Goal: Information Seeking & Learning: Learn about a topic

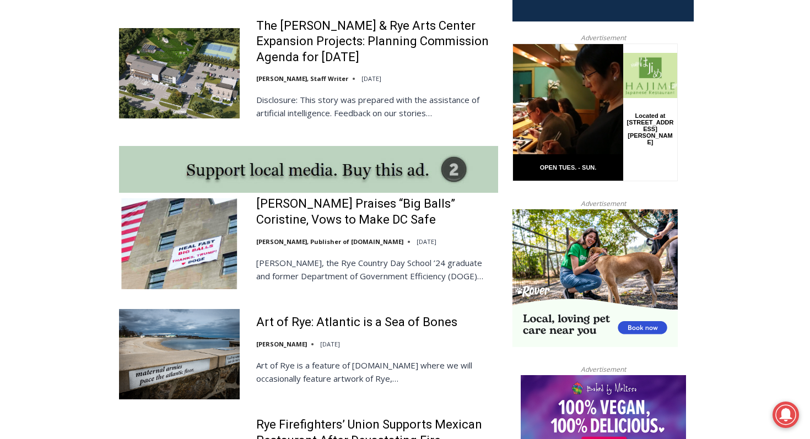
scroll to position [913, 0]
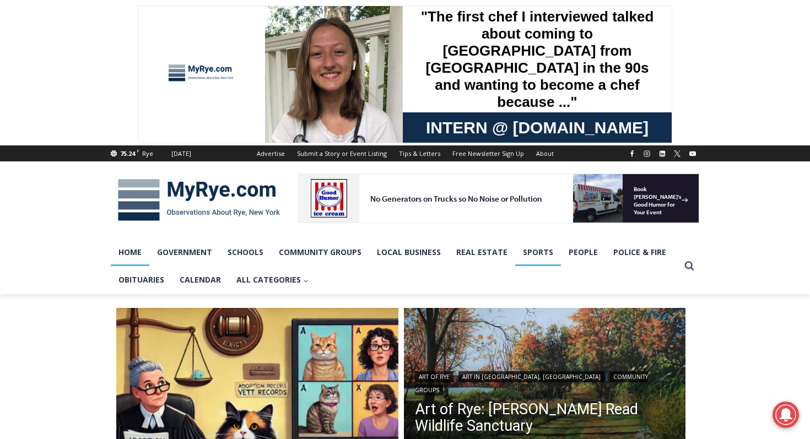
click at [536, 255] on link "Sports" at bounding box center [539, 253] width 46 height 28
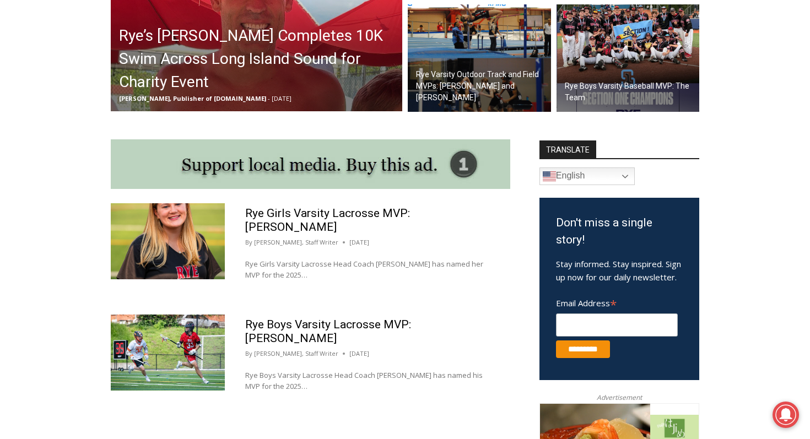
scroll to position [502, 0]
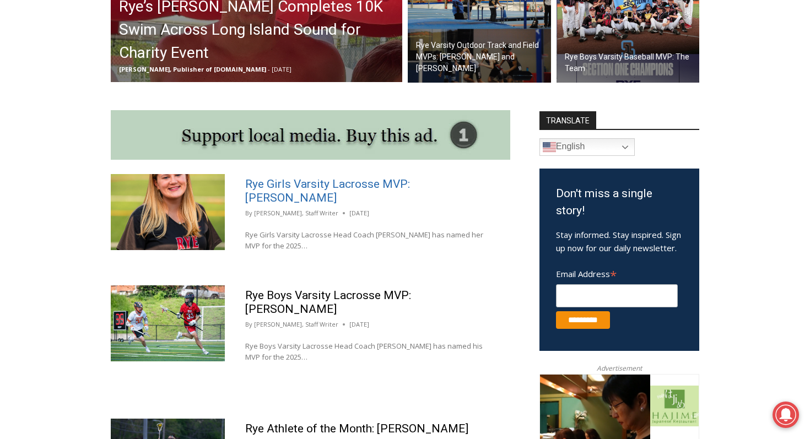
click at [352, 187] on link "Rye Girls Varsity Lacrosse MVP: [PERSON_NAME]" at bounding box center [327, 191] width 165 height 27
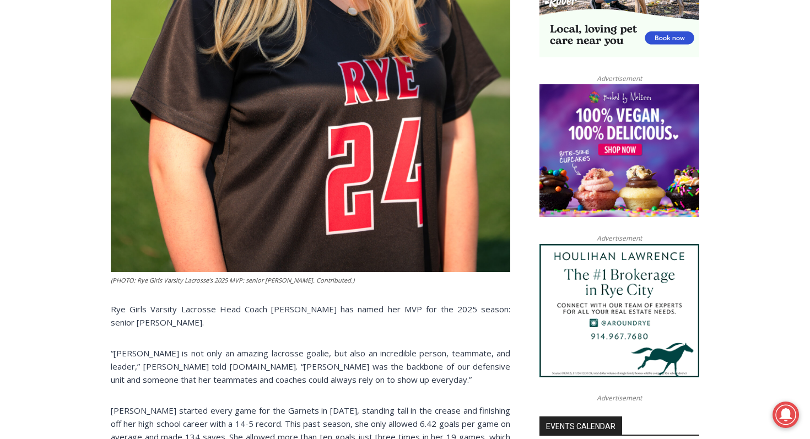
scroll to position [1022, 0]
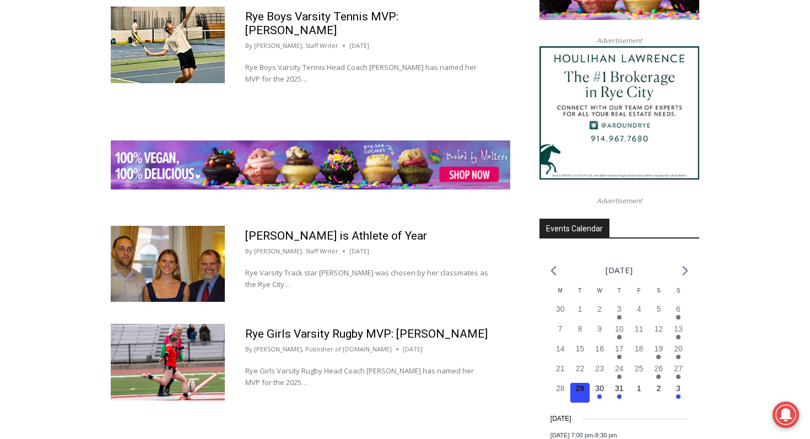
scroll to position [1329, 0]
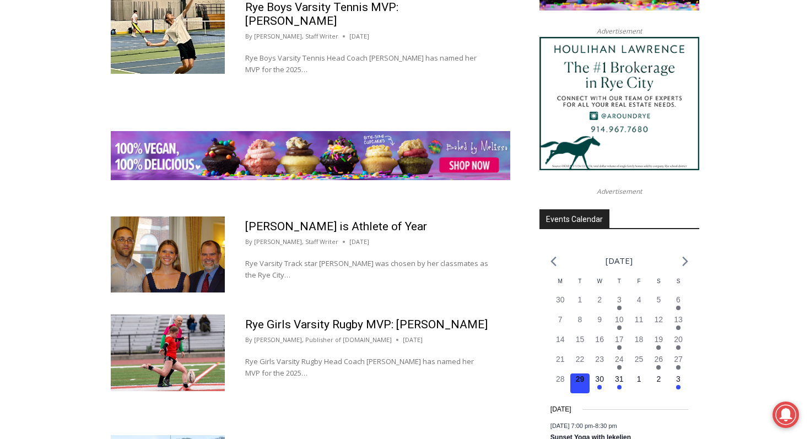
click at [185, 225] on img at bounding box center [168, 255] width 114 height 76
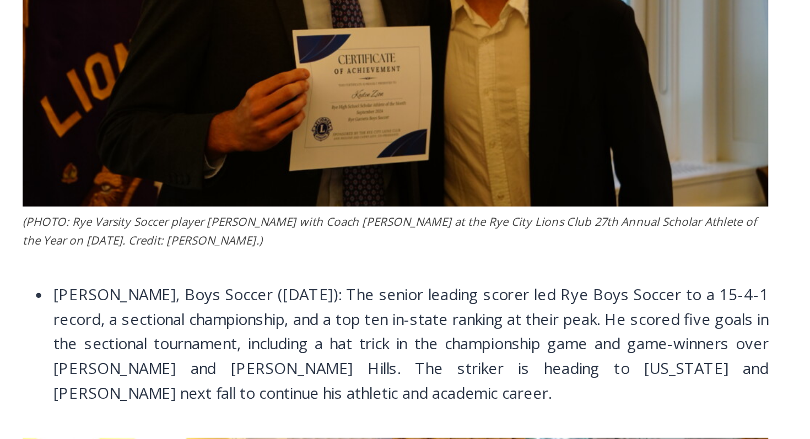
scroll to position [862, 0]
